Goal: Check status: Check status

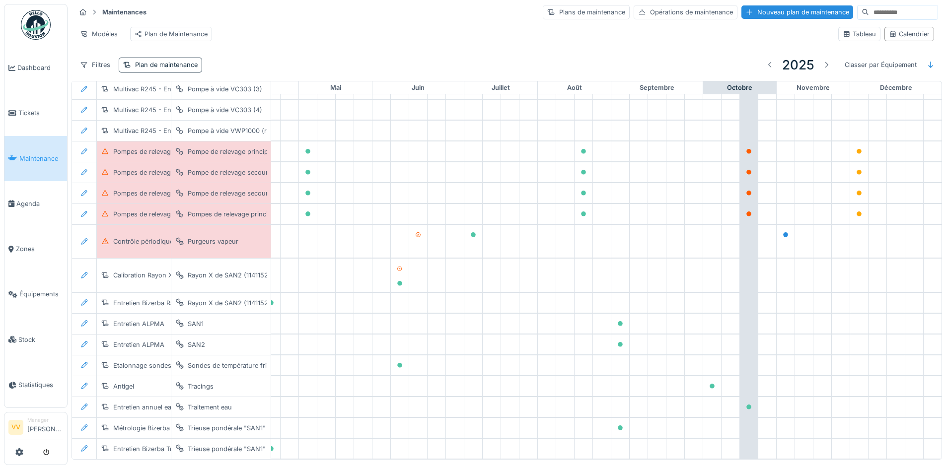
scroll to position [1370, 325]
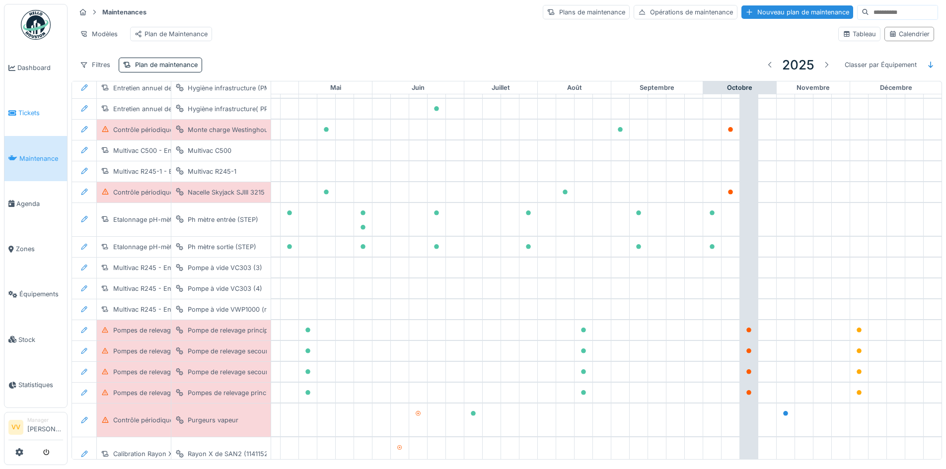
click at [25, 105] on link "Tickets" at bounding box center [35, 112] width 63 height 45
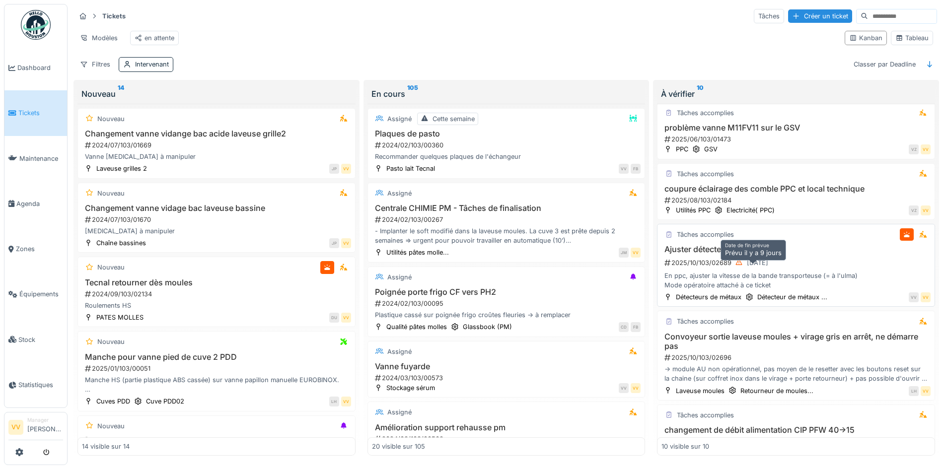
scroll to position [447, 0]
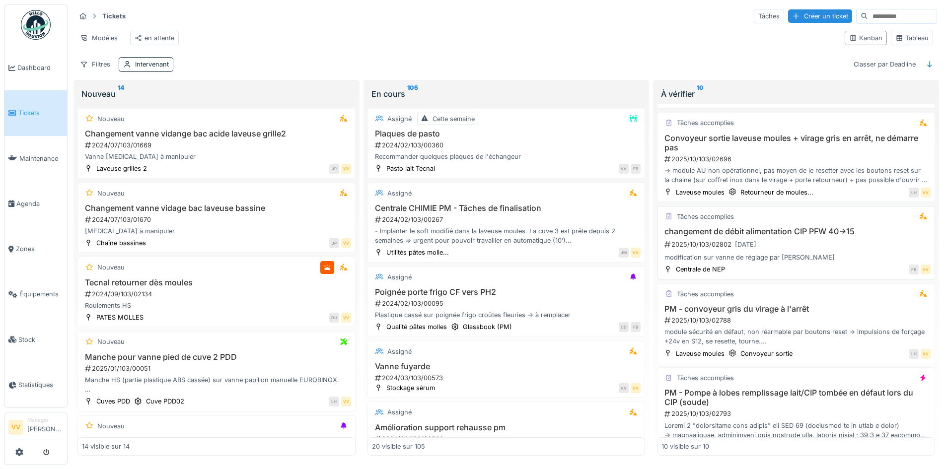
click at [853, 251] on div "2025/10/103/02802 15/10/2025" at bounding box center [796, 244] width 267 height 12
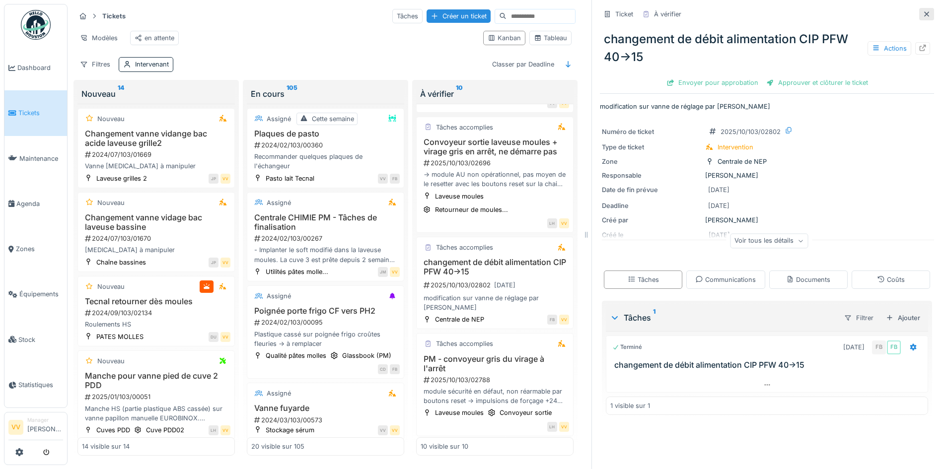
click at [922, 11] on icon at bounding box center [926, 14] width 8 height 6
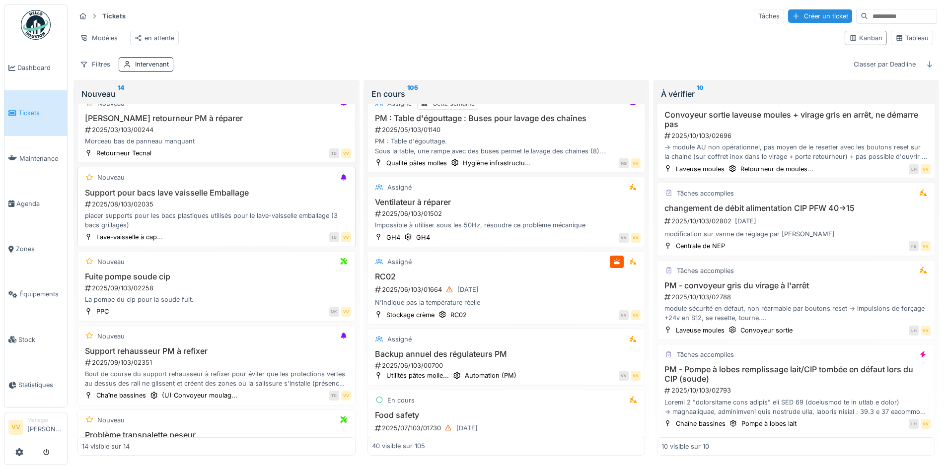
scroll to position [25, 0]
